Goal: Information Seeking & Learning: Learn about a topic

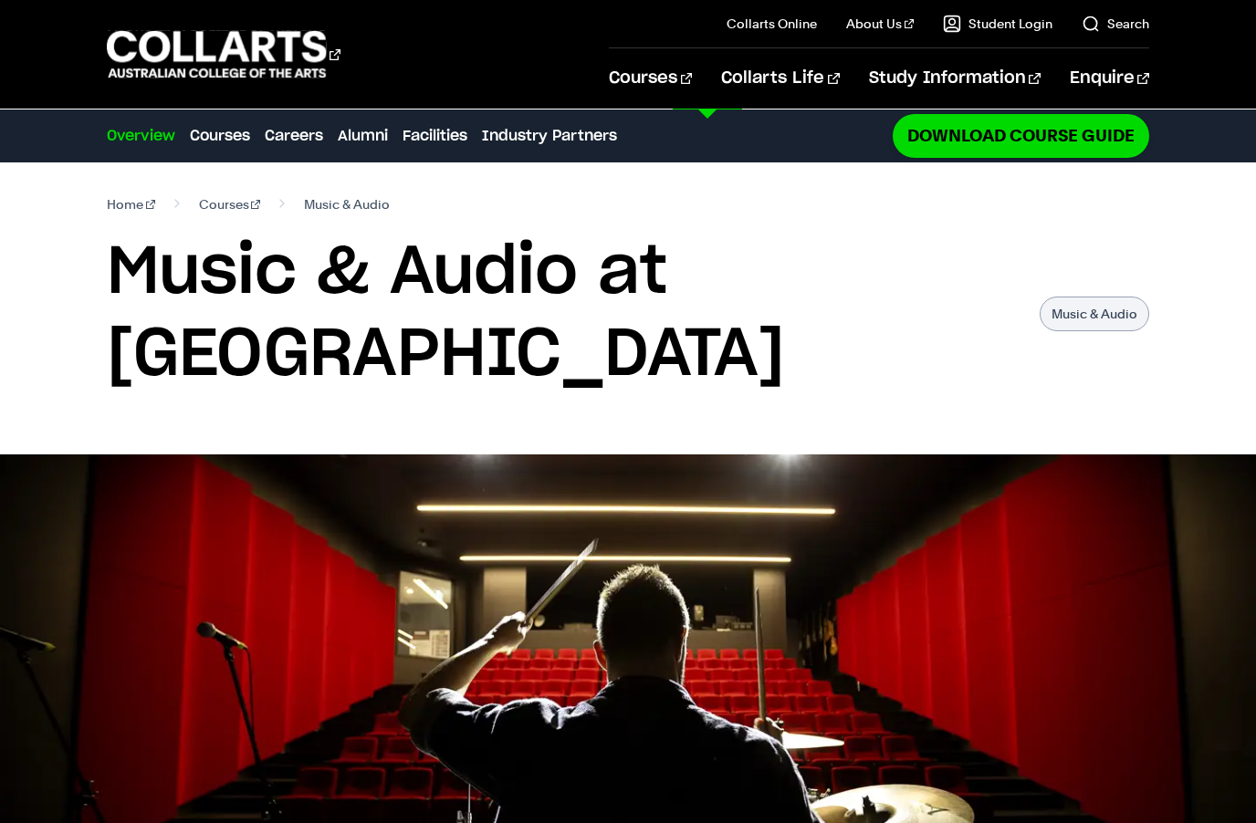
click at [482, 647] on link "Entertainment Management" at bounding box center [494, 637] width 240 height 22
click at [486, 671] on link "Music Performance" at bounding box center [494, 670] width 240 height 22
click at [487, 662] on link "Music Performance" at bounding box center [494, 670] width 240 height 22
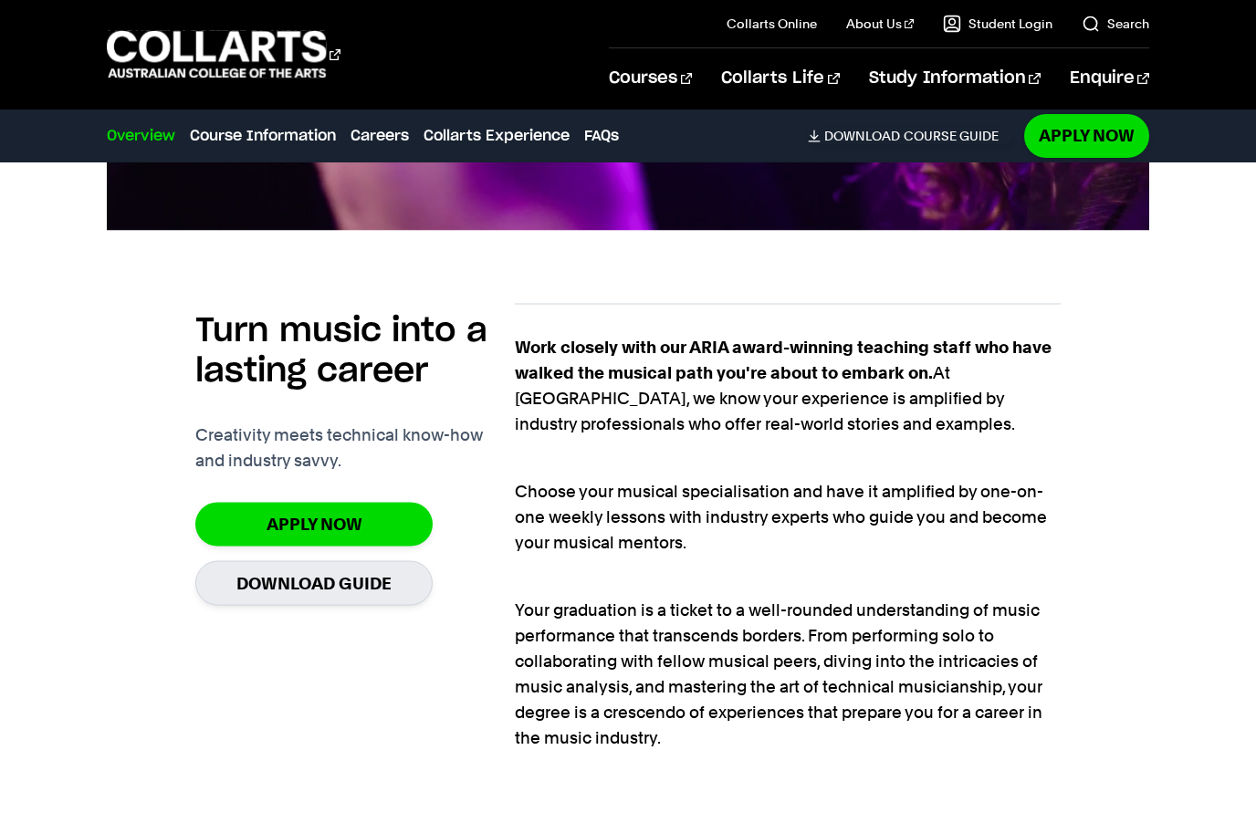
scroll to position [1095, 0]
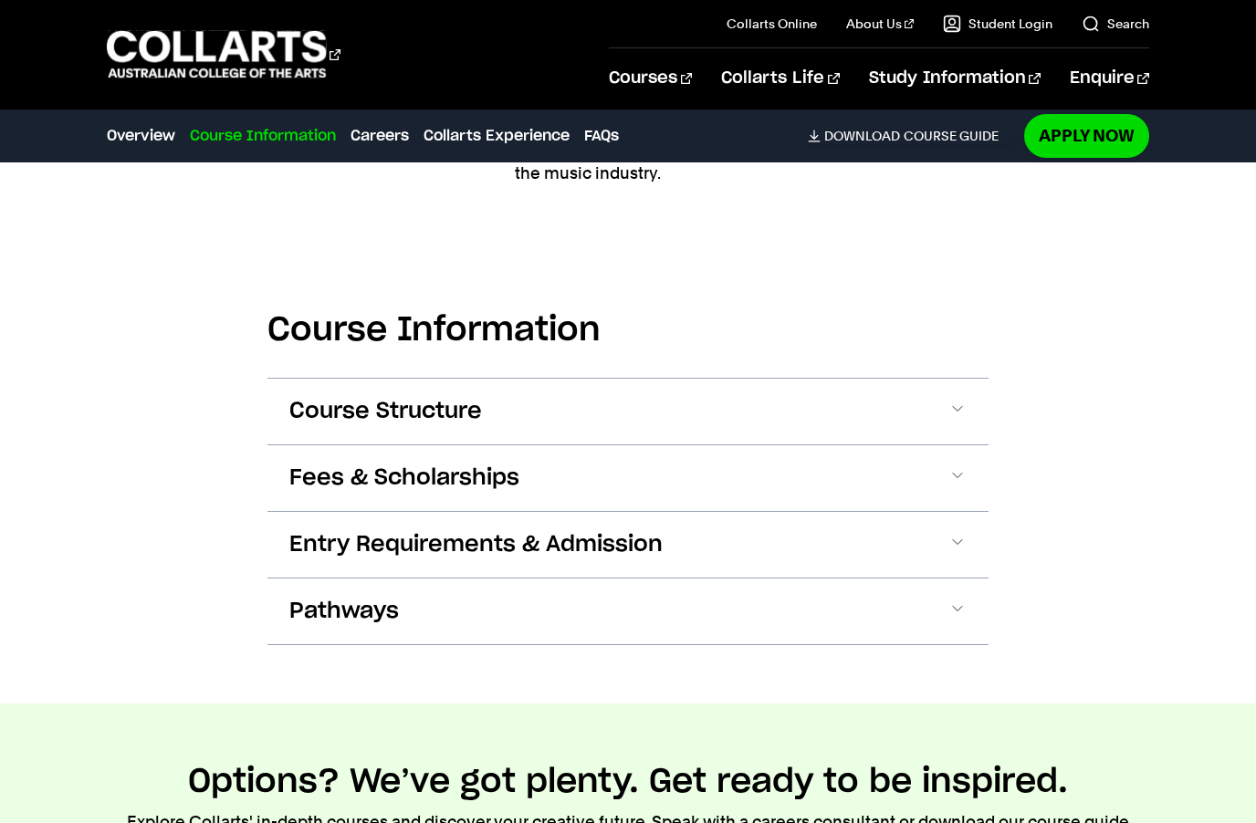
click at [960, 413] on span at bounding box center [958, 412] width 18 height 24
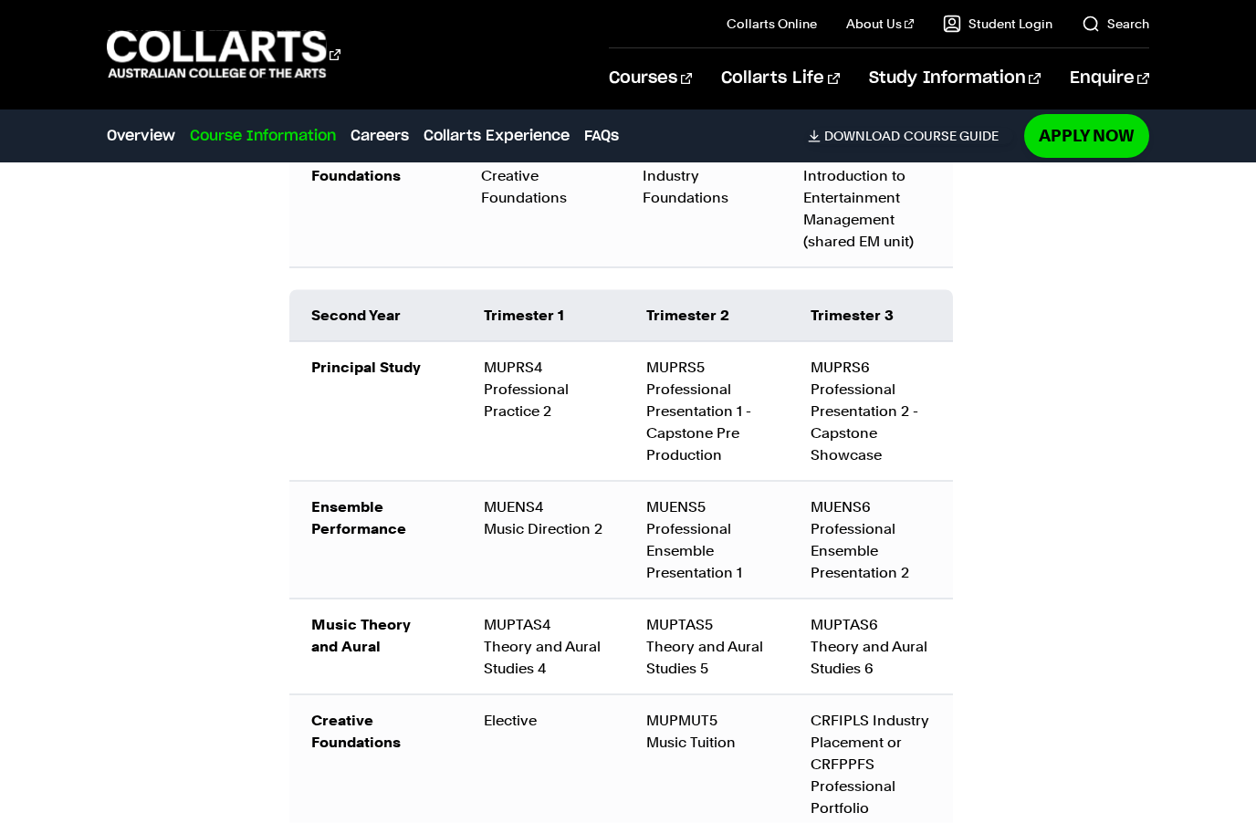
scroll to position [2557, 0]
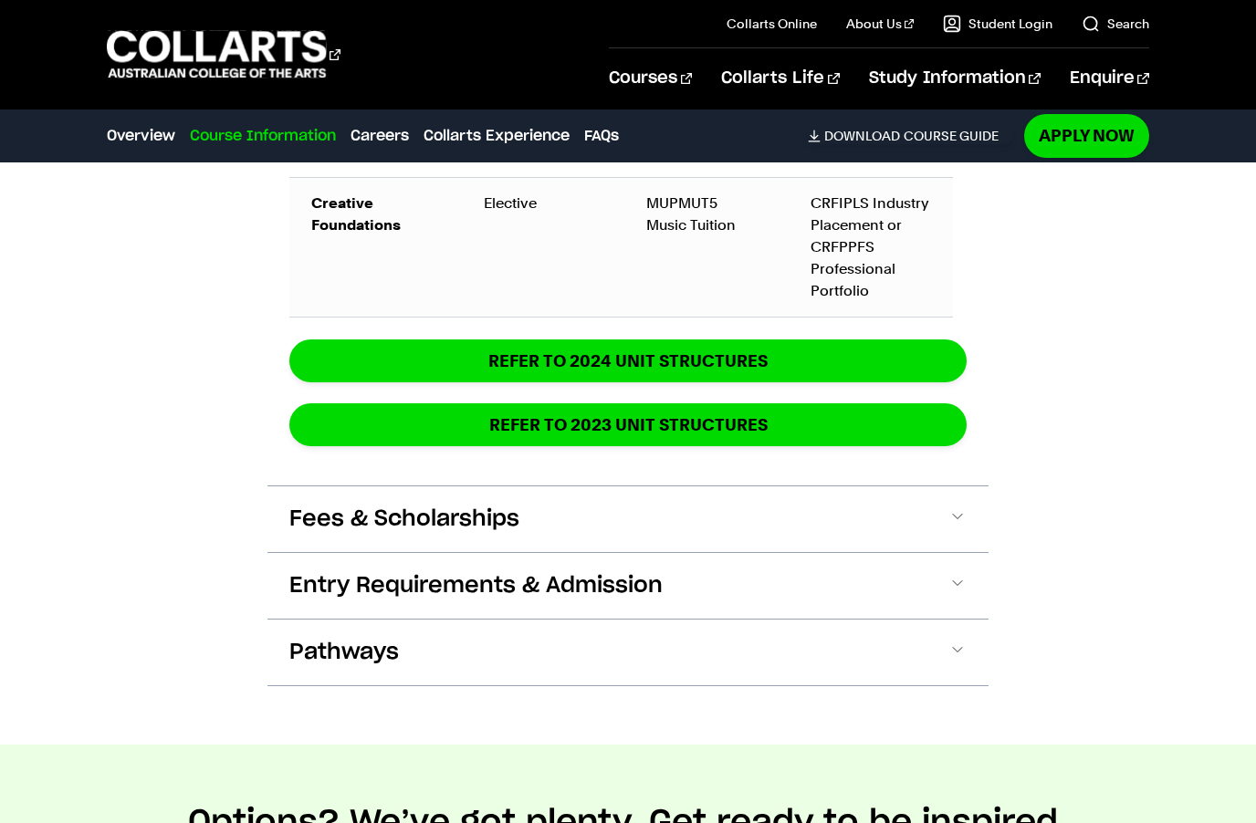
click at [961, 512] on span at bounding box center [958, 520] width 18 height 24
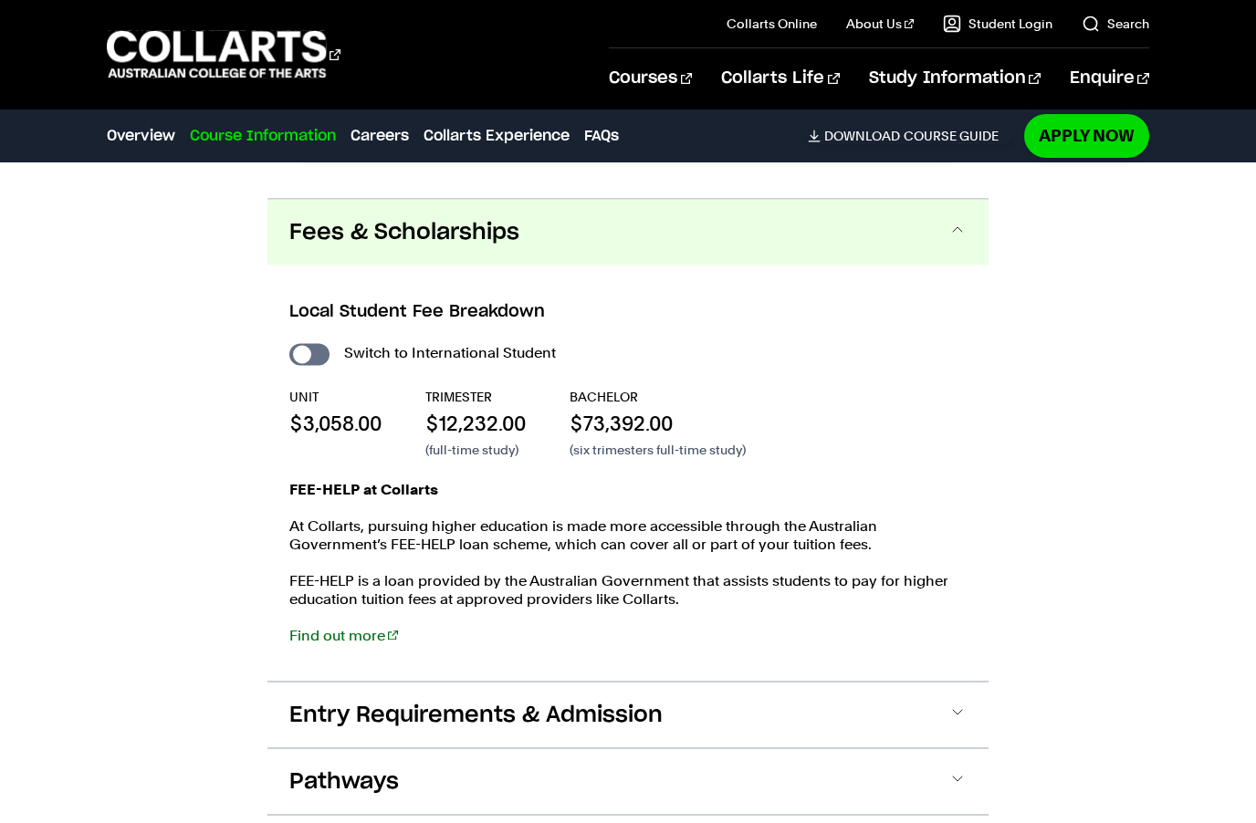
scroll to position [3367, 0]
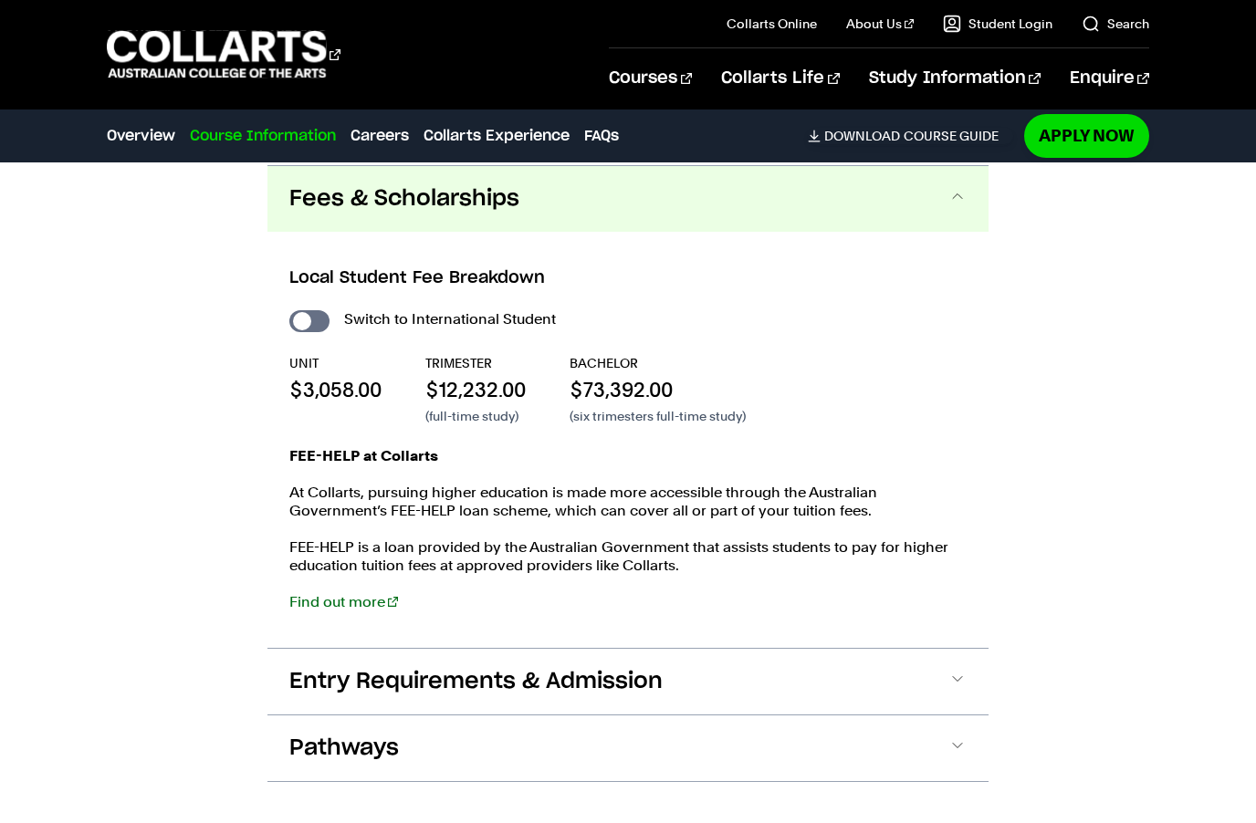
click at [958, 682] on span at bounding box center [958, 682] width 18 height 24
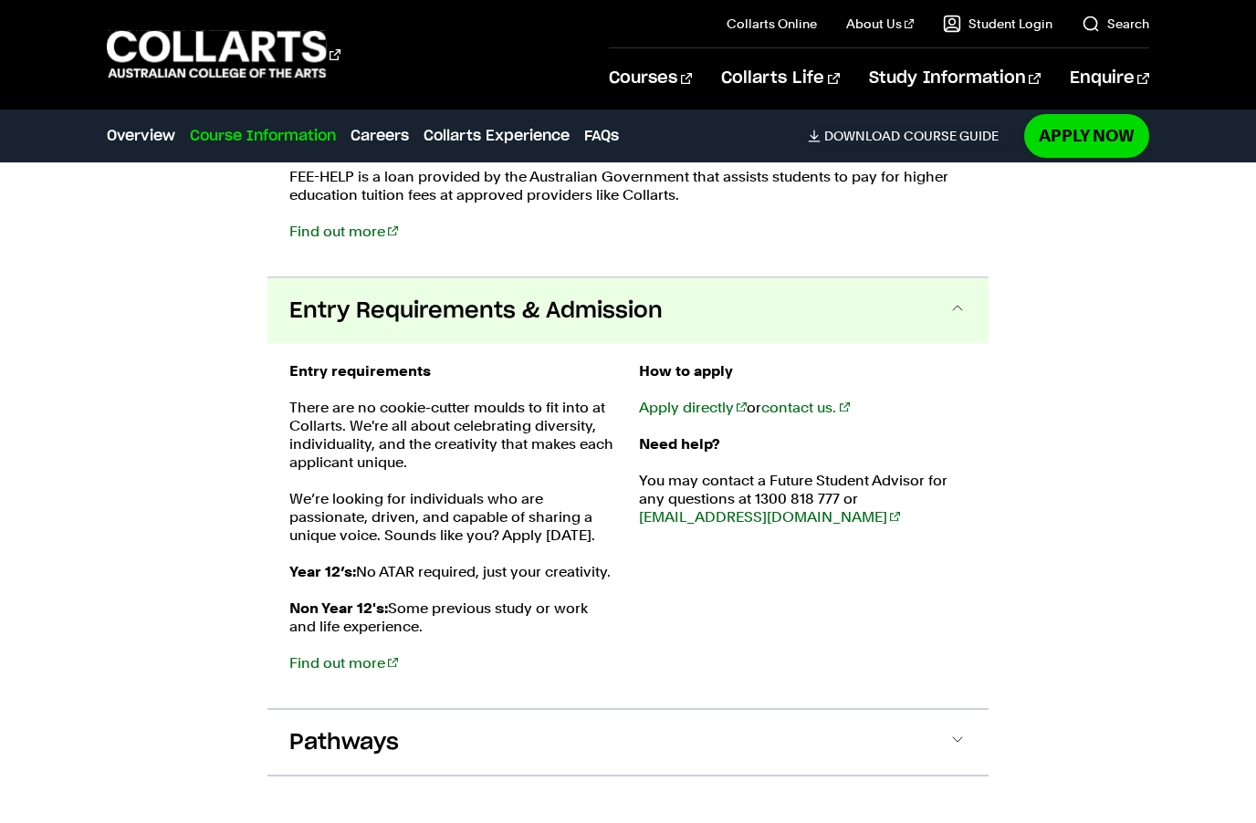
scroll to position [3850, 0]
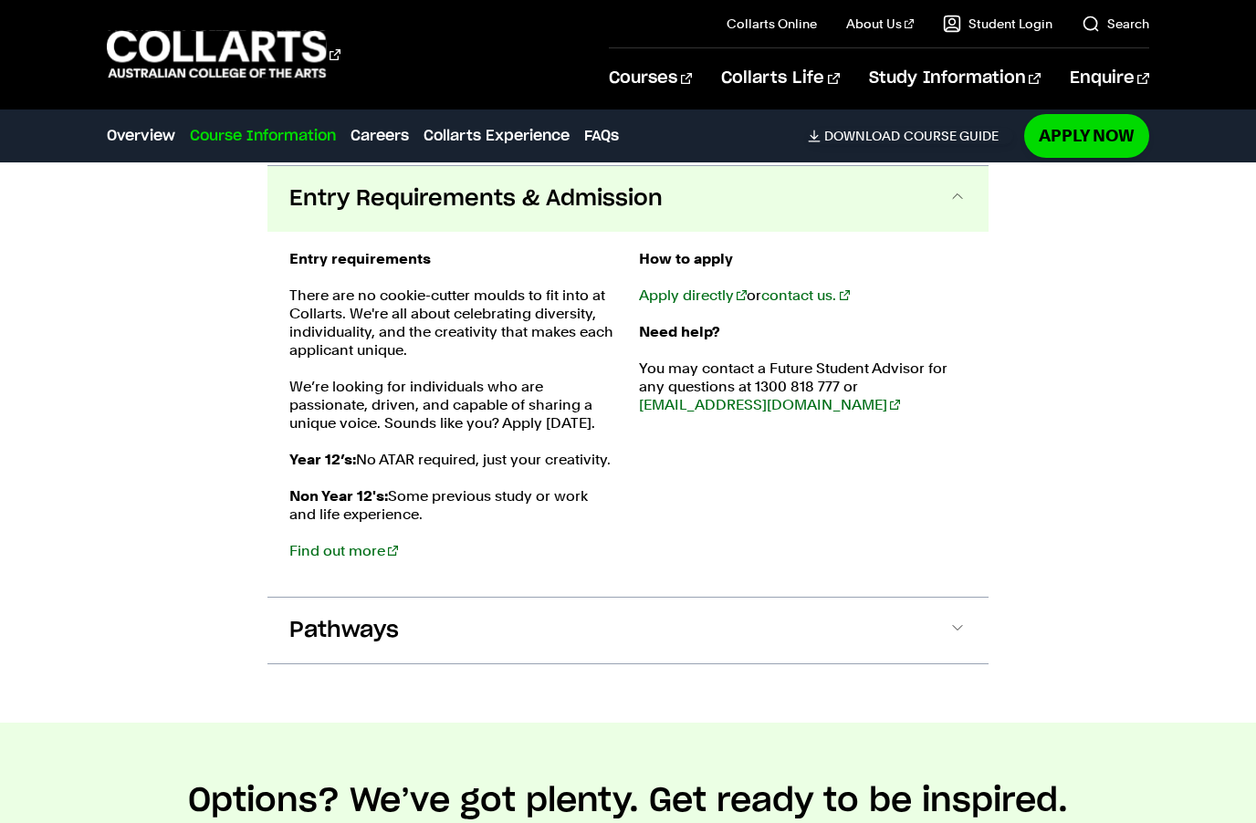
click at [968, 631] on button "Pathways" at bounding box center [627, 631] width 721 height 66
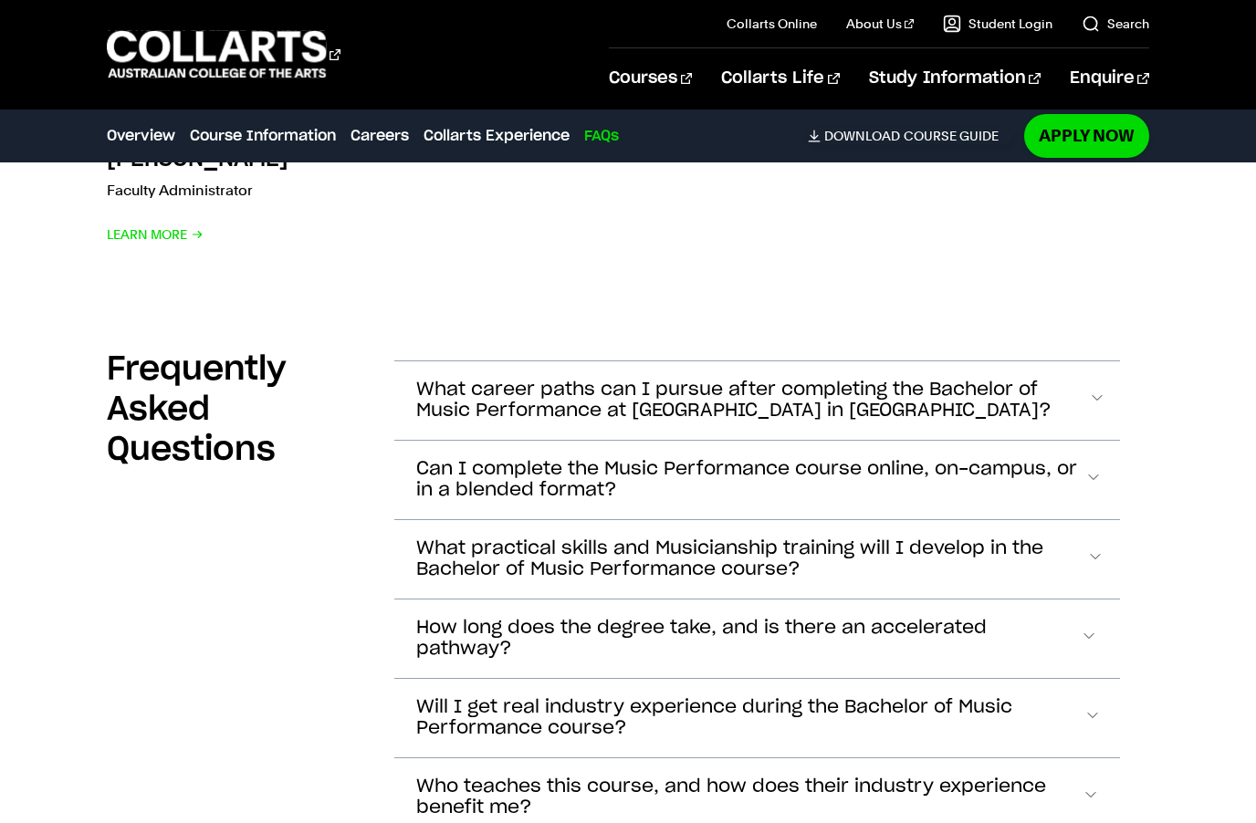
scroll to position [8439, 0]
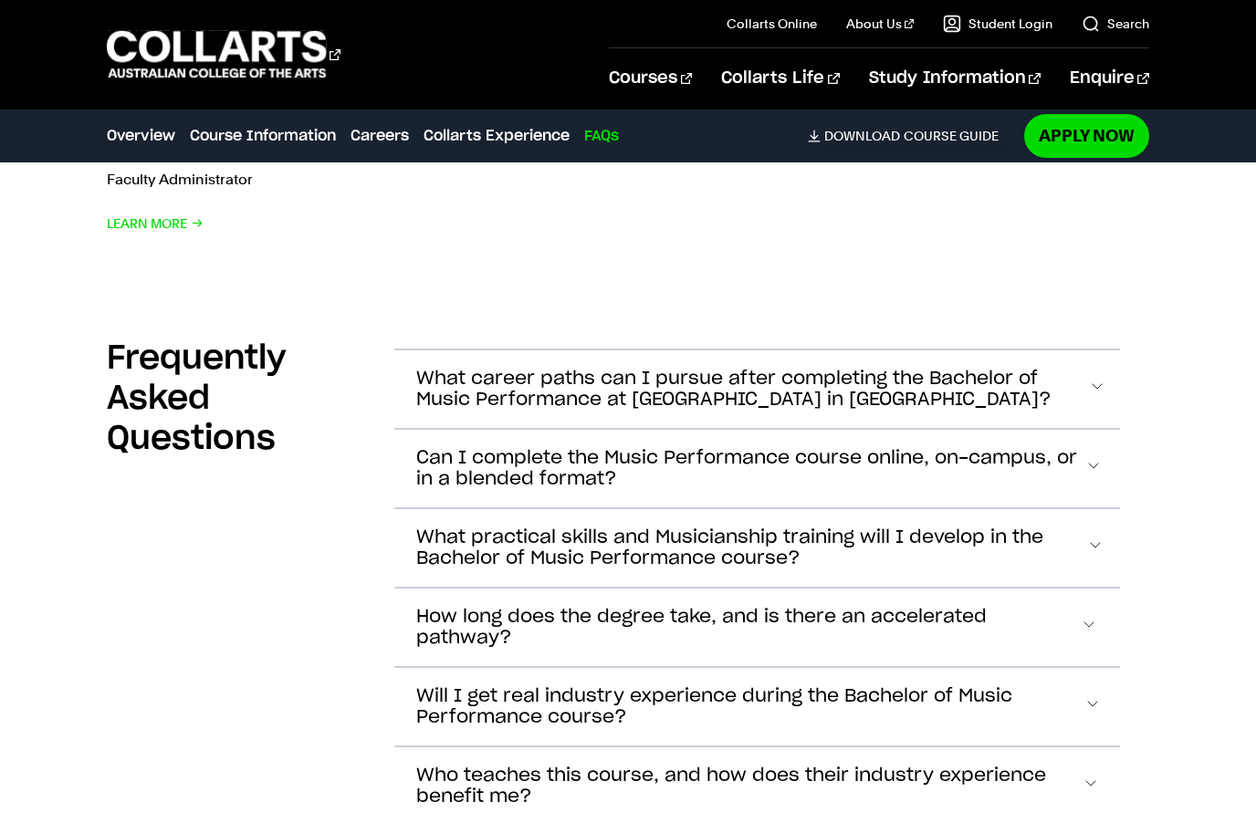
click at [1098, 378] on span "Accordion Section" at bounding box center [1093, 390] width 10 height 24
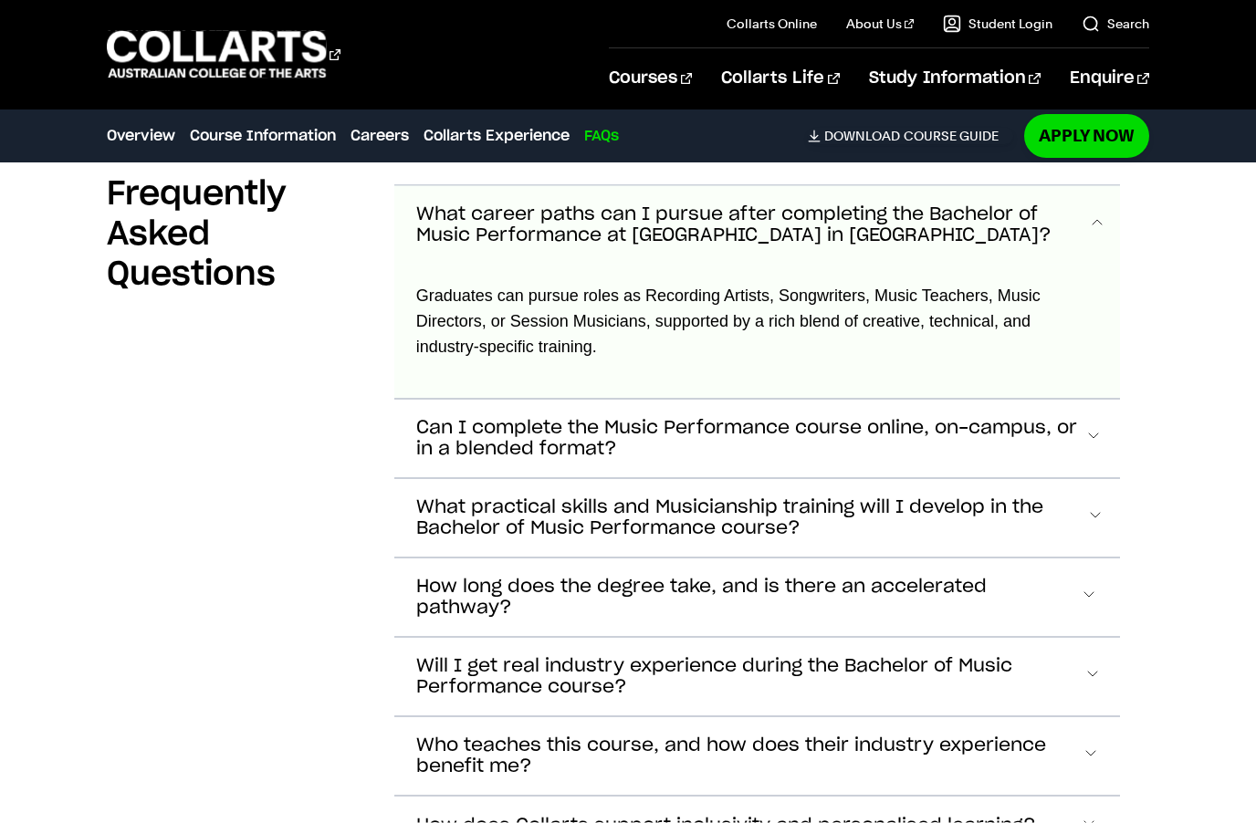
scroll to position [8605, 0]
click at [1117, 423] on button "Can I complete the Music Performance course online, on-campus, or in a blended …" at bounding box center [757, 438] width 726 height 79
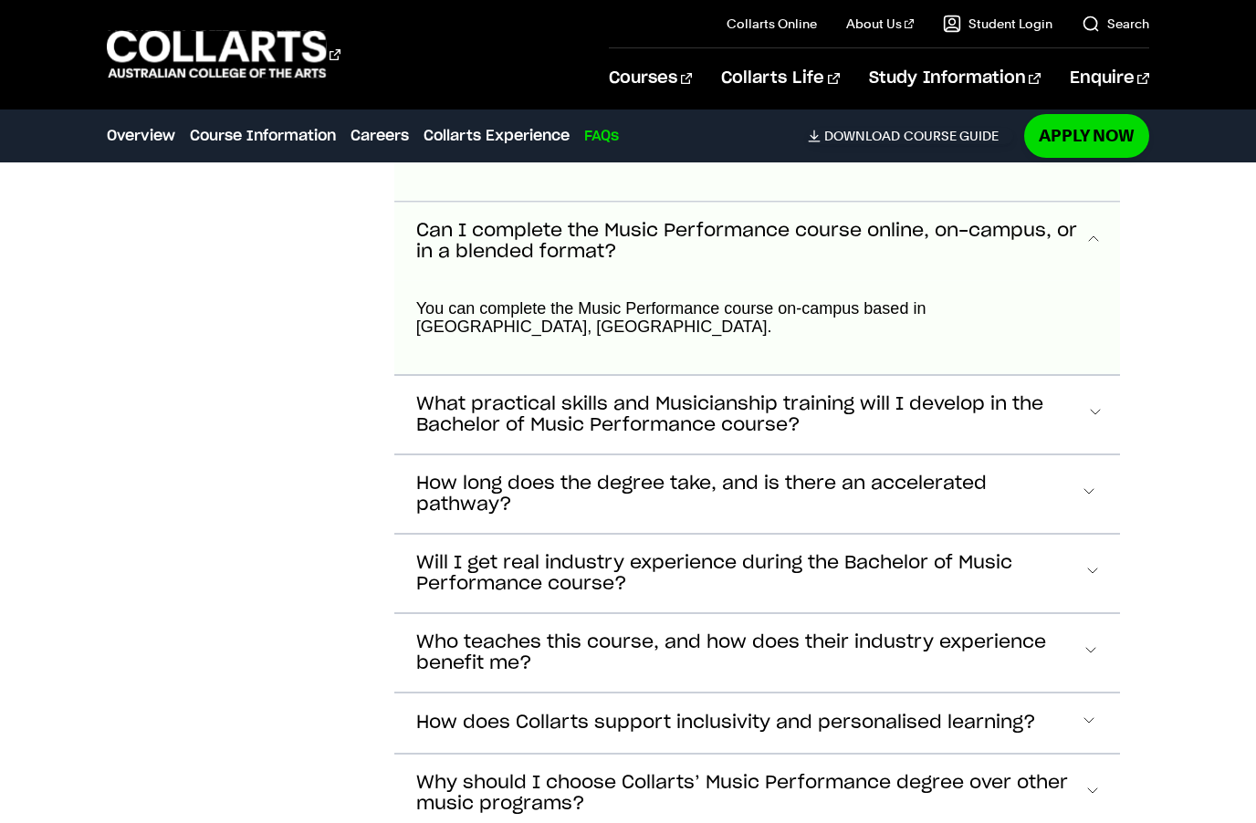
scroll to position [8802, 0]
click at [1115, 389] on button "What practical skills and Musicianship training will I develop in the Bachelor …" at bounding box center [757, 414] width 726 height 79
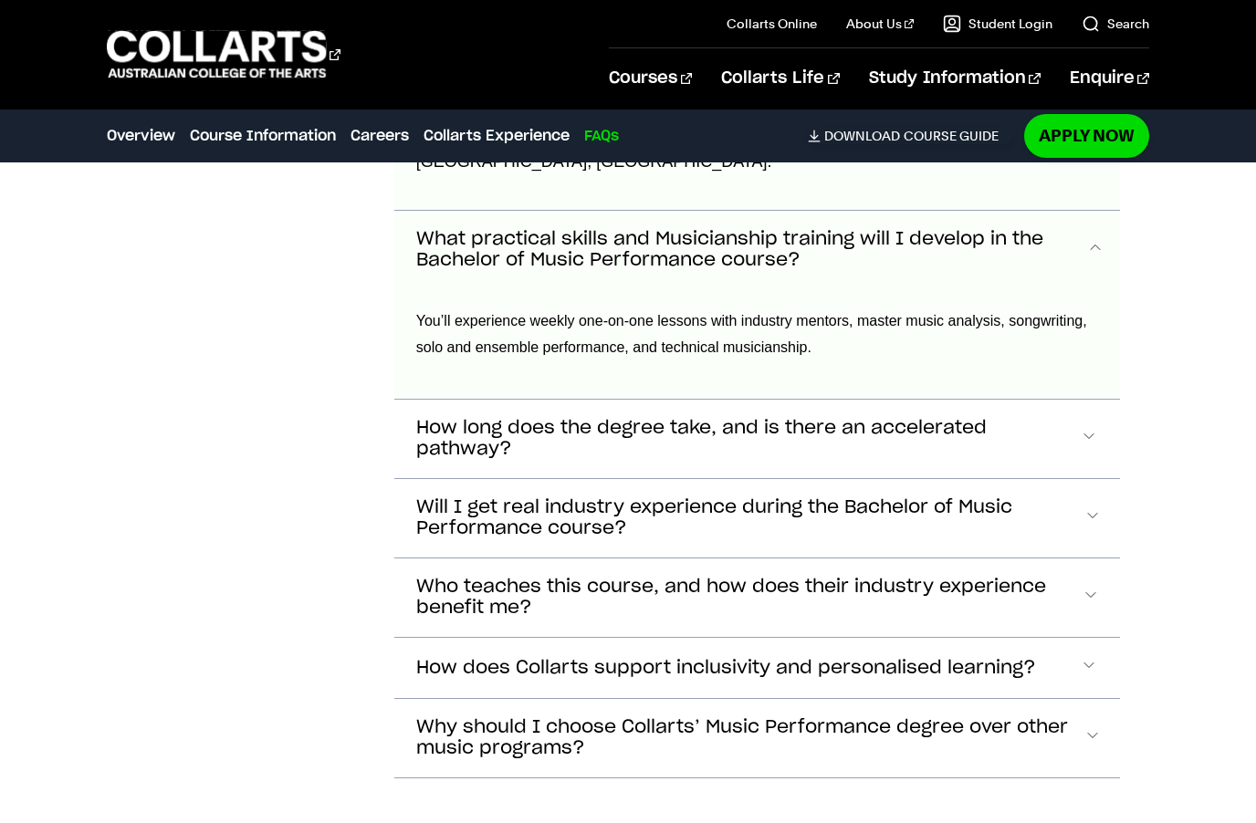
scroll to position [8991, 0]
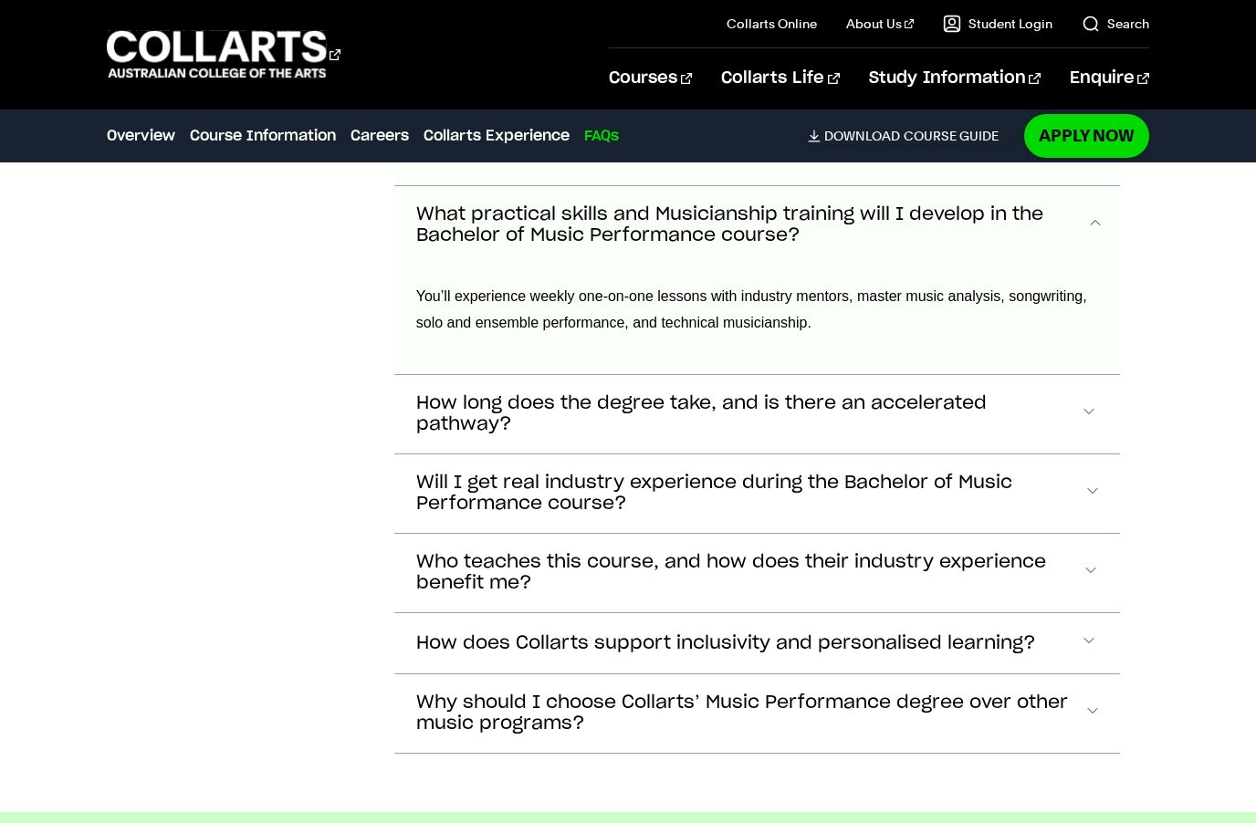
click at [1109, 375] on button "How long does the degree take, and is there an accelerated pathway?" at bounding box center [757, 414] width 726 height 79
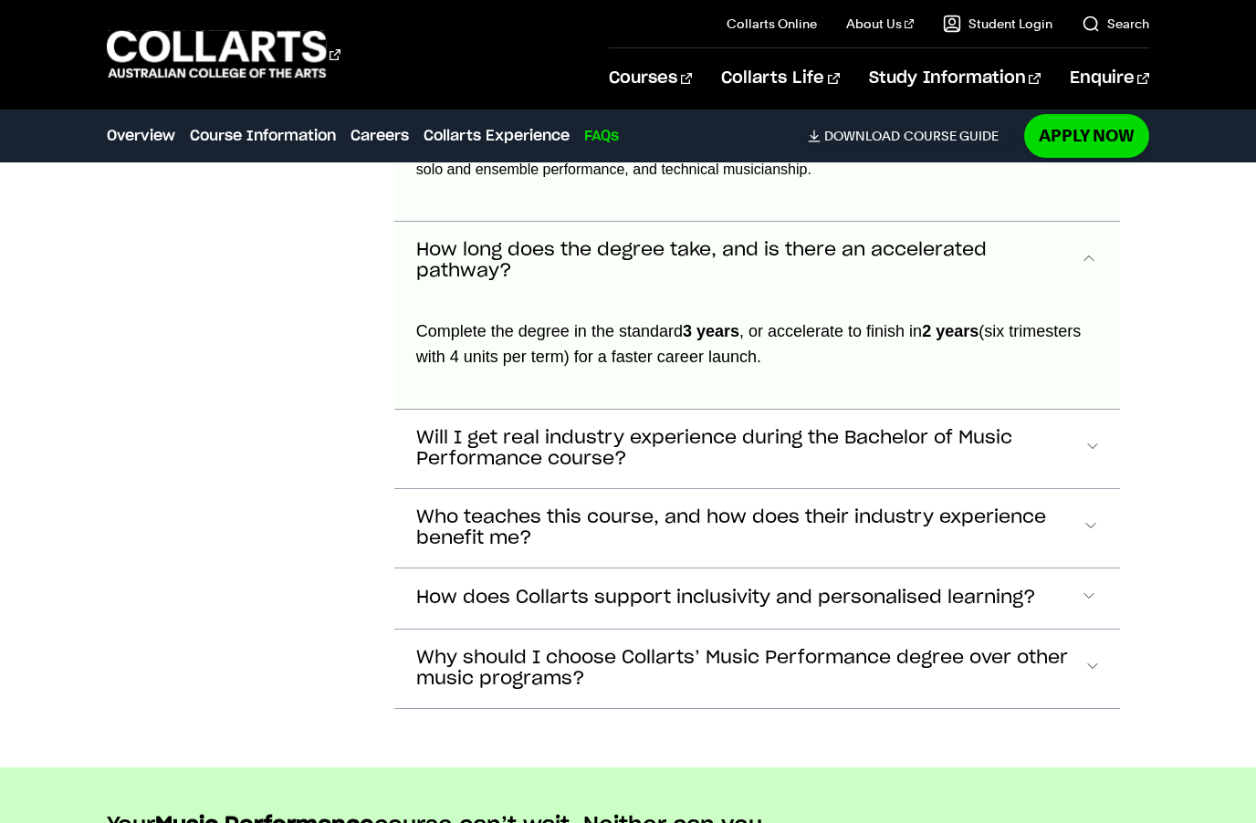
scroll to position [9178, 0]
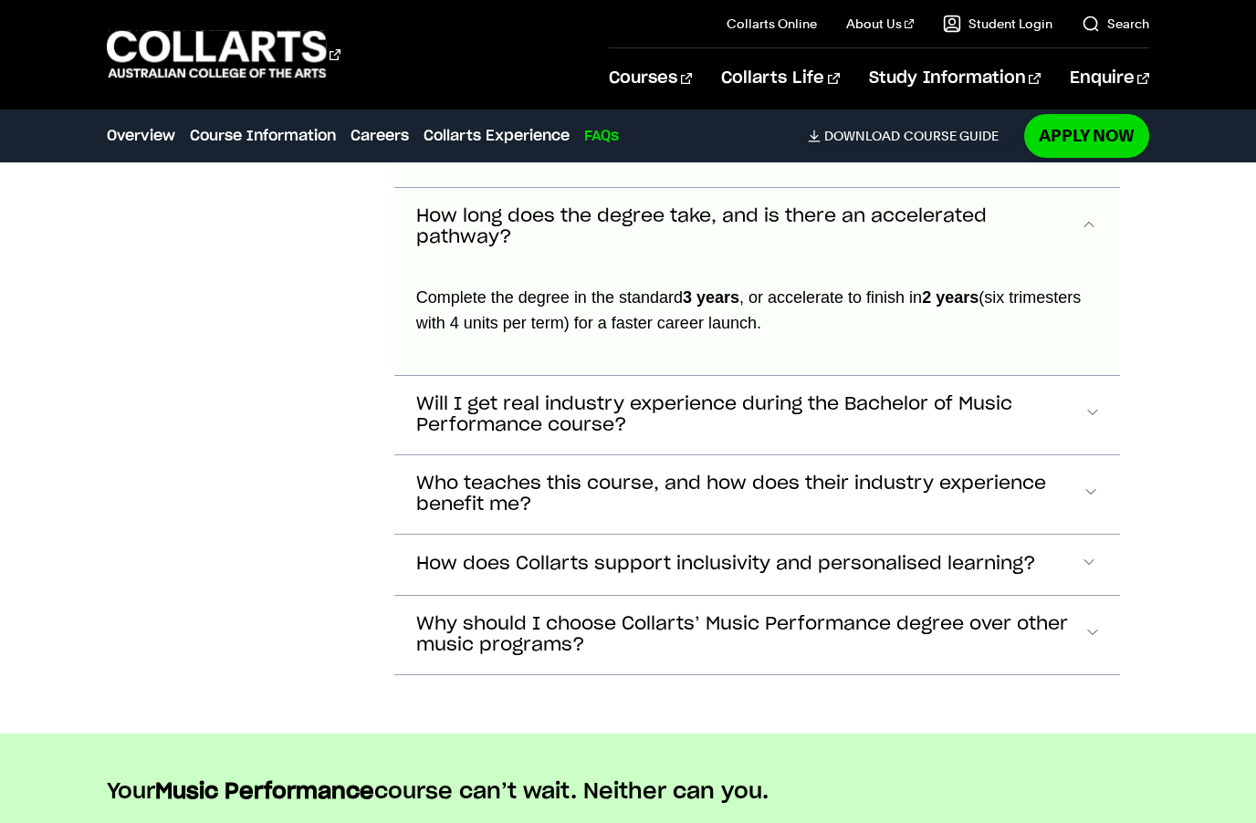
click at [1098, 404] on span "Accordion Section" at bounding box center [1091, 416] width 15 height 24
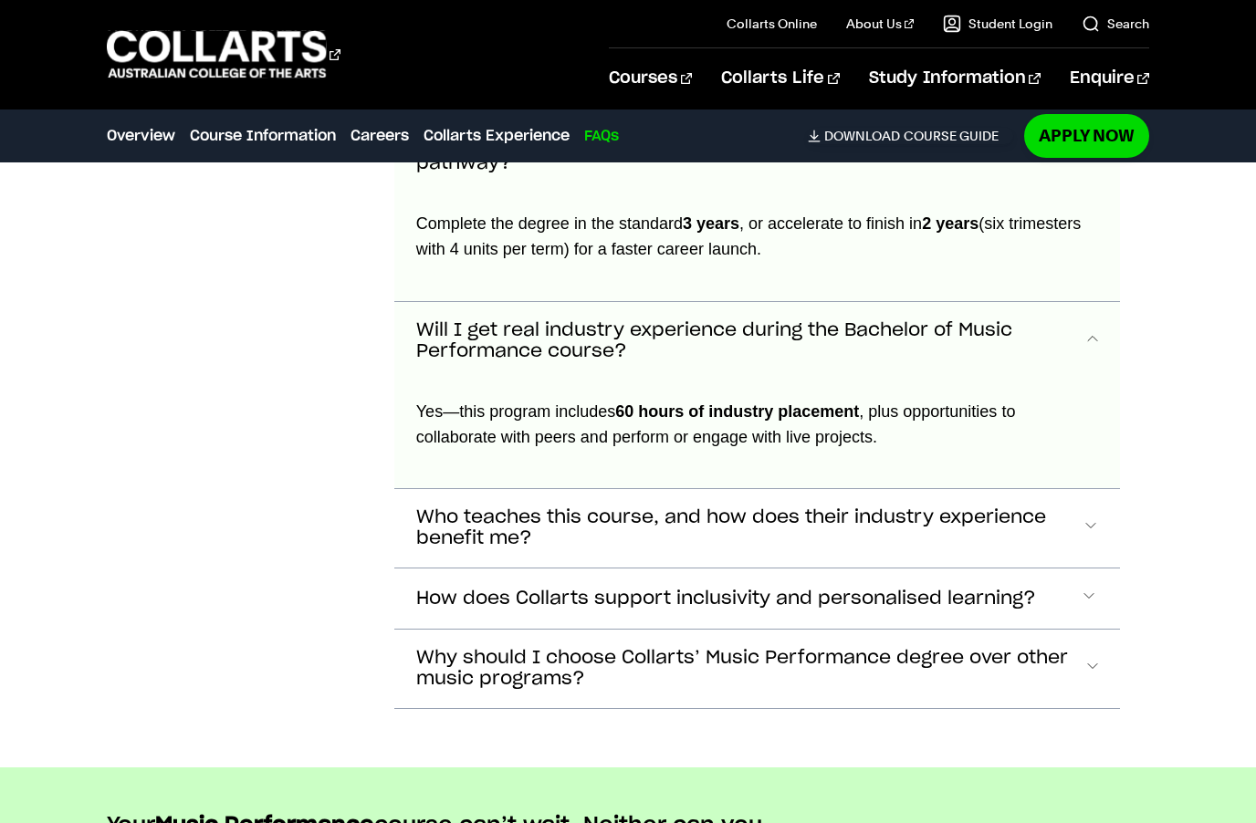
scroll to position [9245, 0]
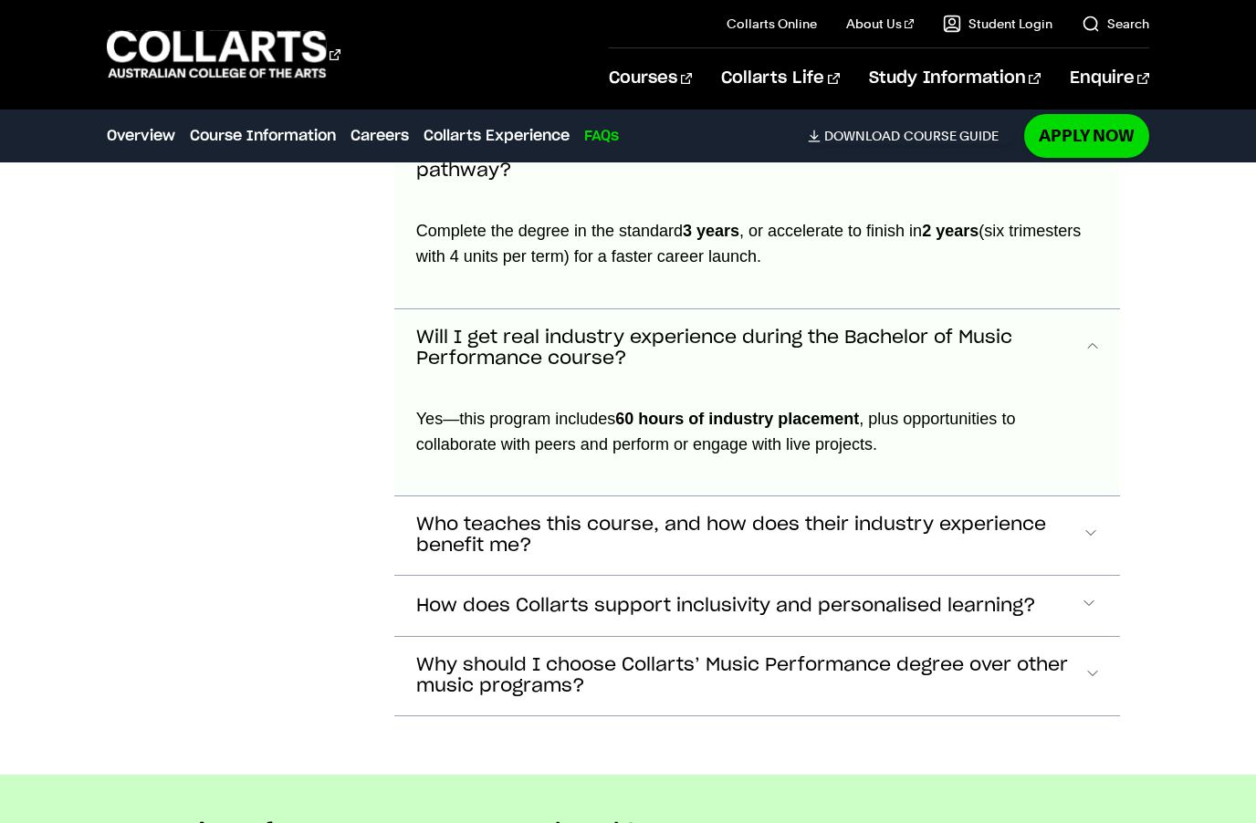
click at [1082, 524] on span "Accordion Section" at bounding box center [1090, 536] width 16 height 24
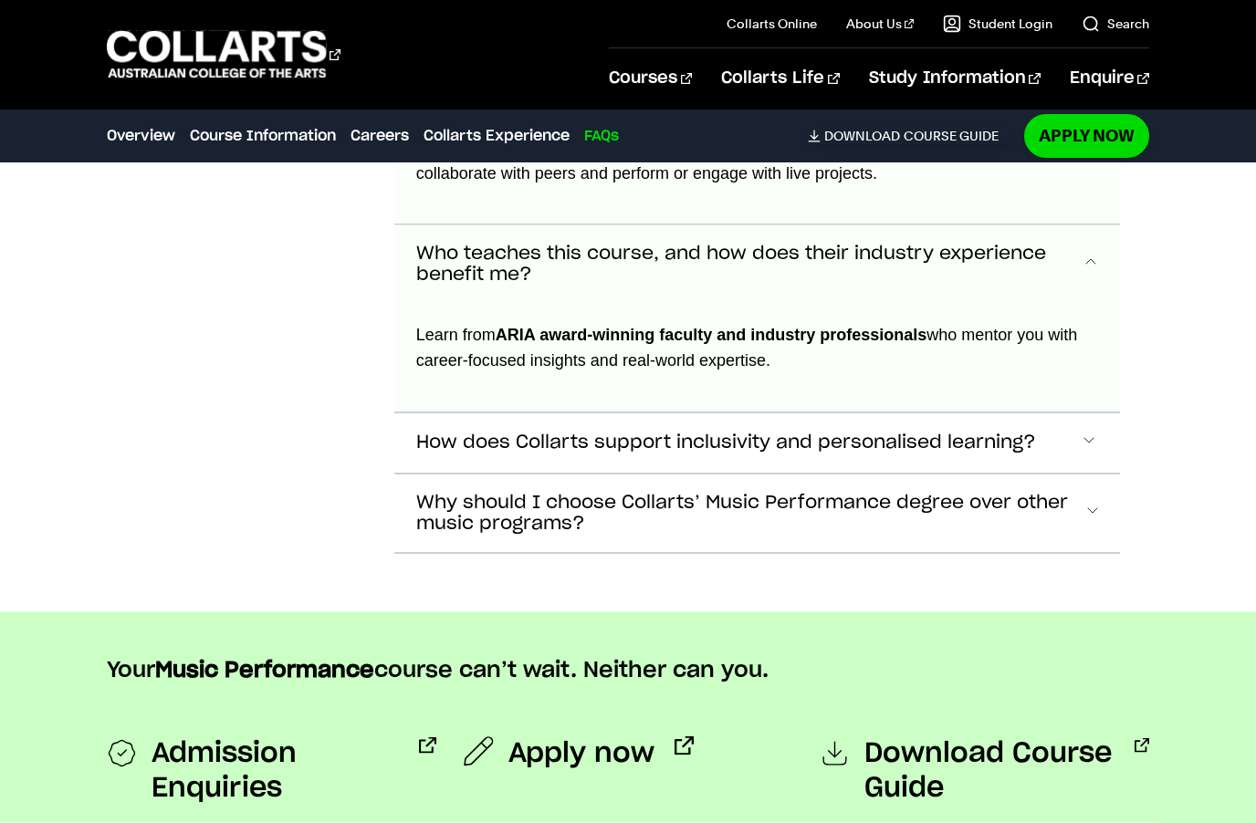
scroll to position [9517, 0]
click at [1067, 413] on button "How does Collarts support inclusivity and personalised learning?" at bounding box center [757, 443] width 726 height 60
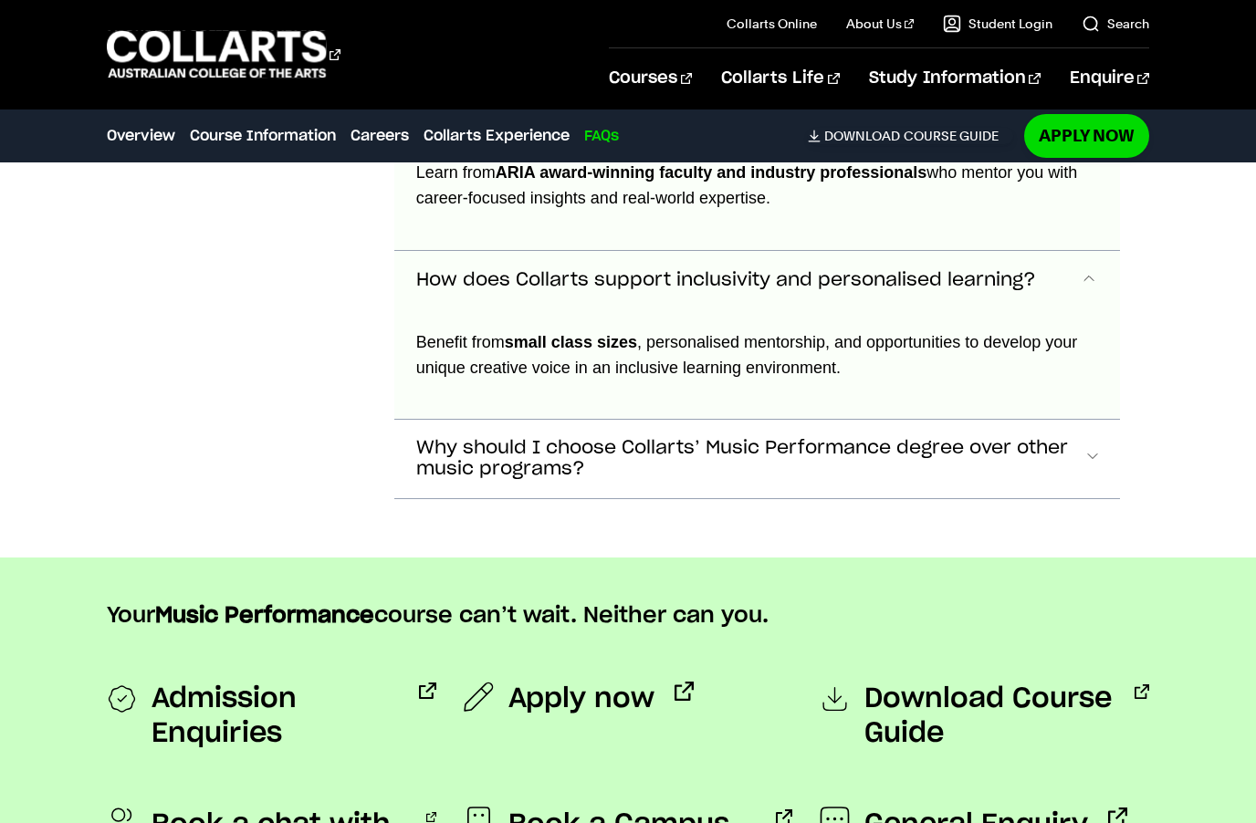
scroll to position [9723, 0]
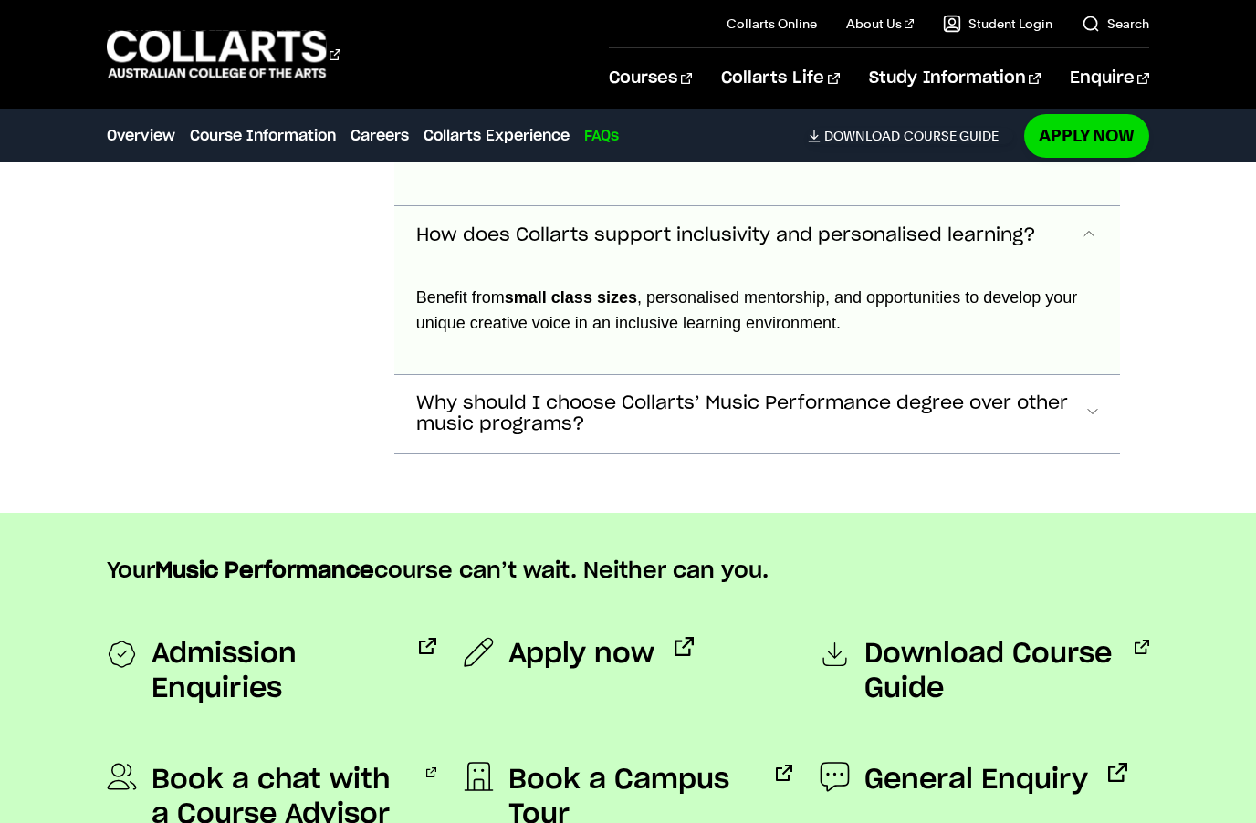
click at [1101, 375] on button "Why should I choose Collarts’ Music Performance degree over other music program…" at bounding box center [757, 414] width 726 height 79
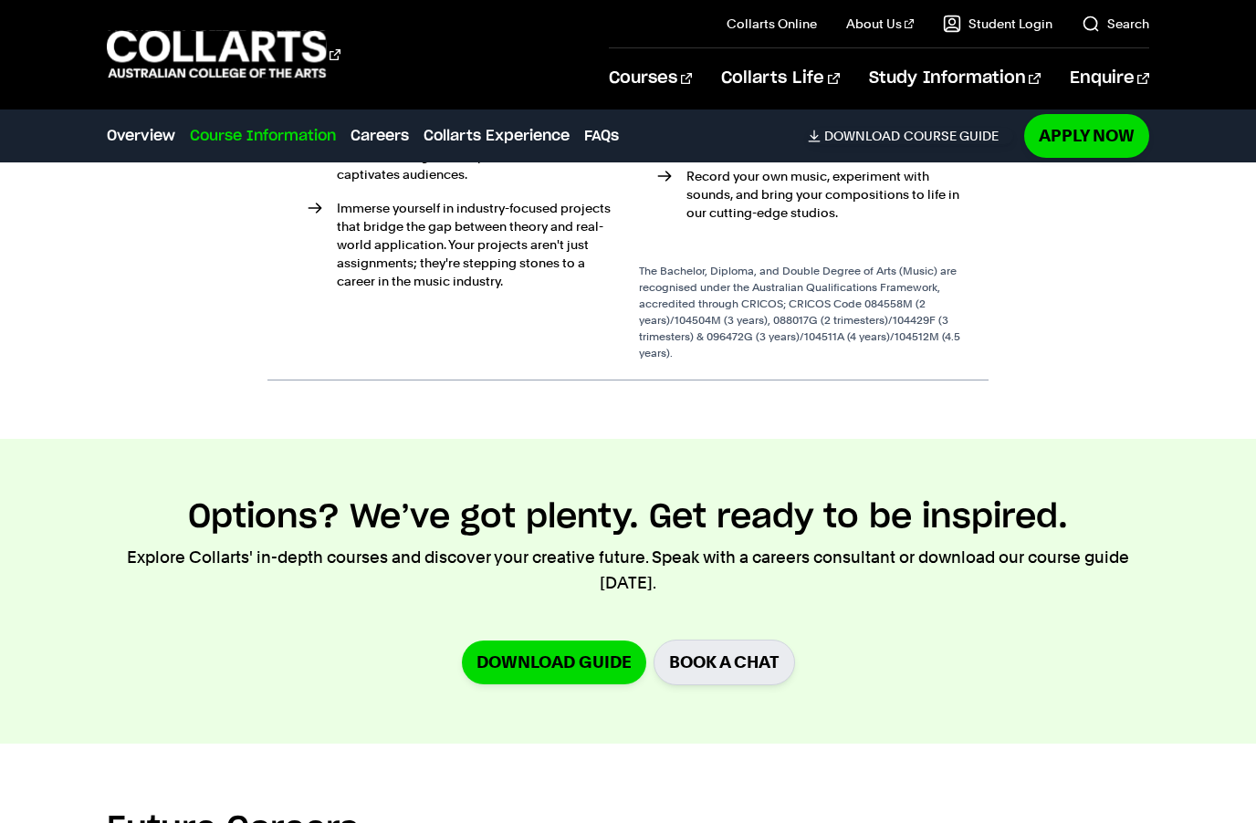
scroll to position [4731, 0]
